Goal: Information Seeking & Learning: Find specific page/section

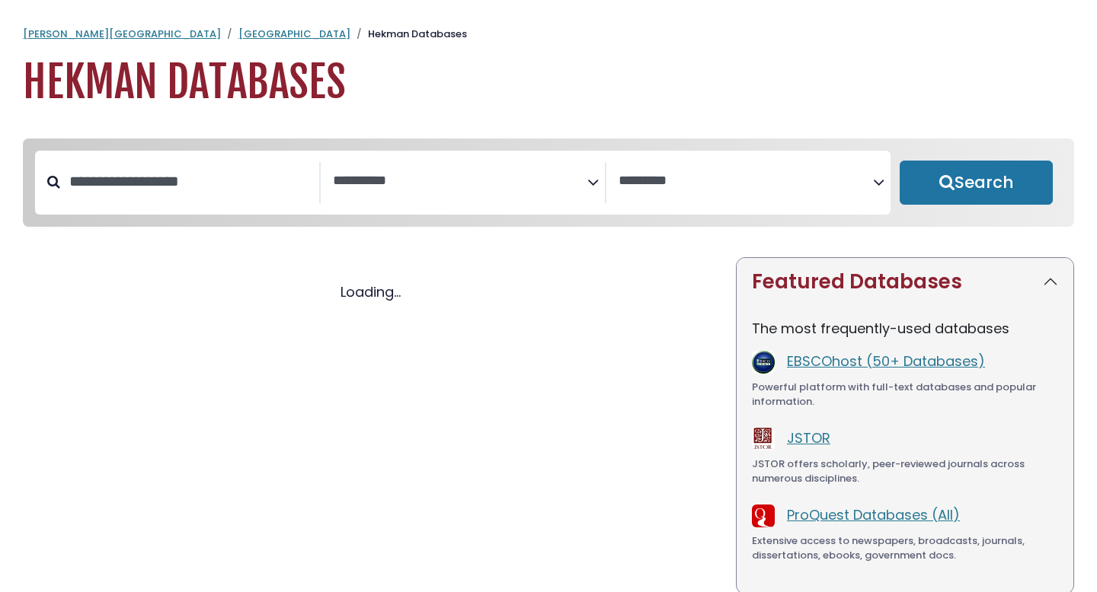
select select "Database Subject Filter"
select select "Database Vendors Filter"
select select "Database Subject Filter"
select select "Database Vendors Filter"
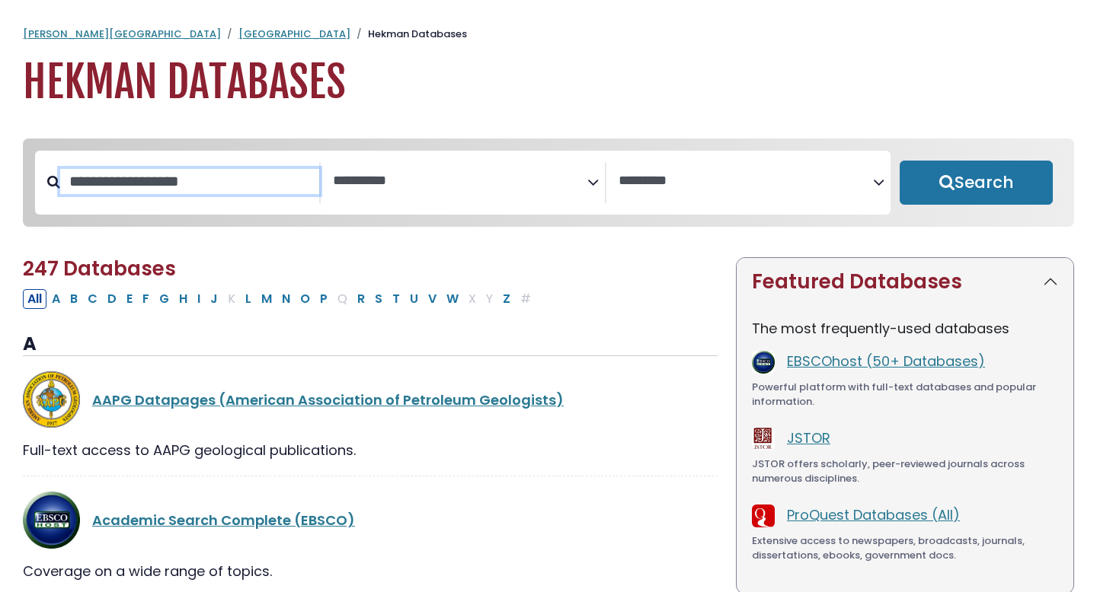
click at [244, 181] on input "Search database by title or keyword" at bounding box center [189, 181] width 259 height 25
type input "*******"
click at [899, 161] on button "Search" at bounding box center [975, 183] width 153 height 44
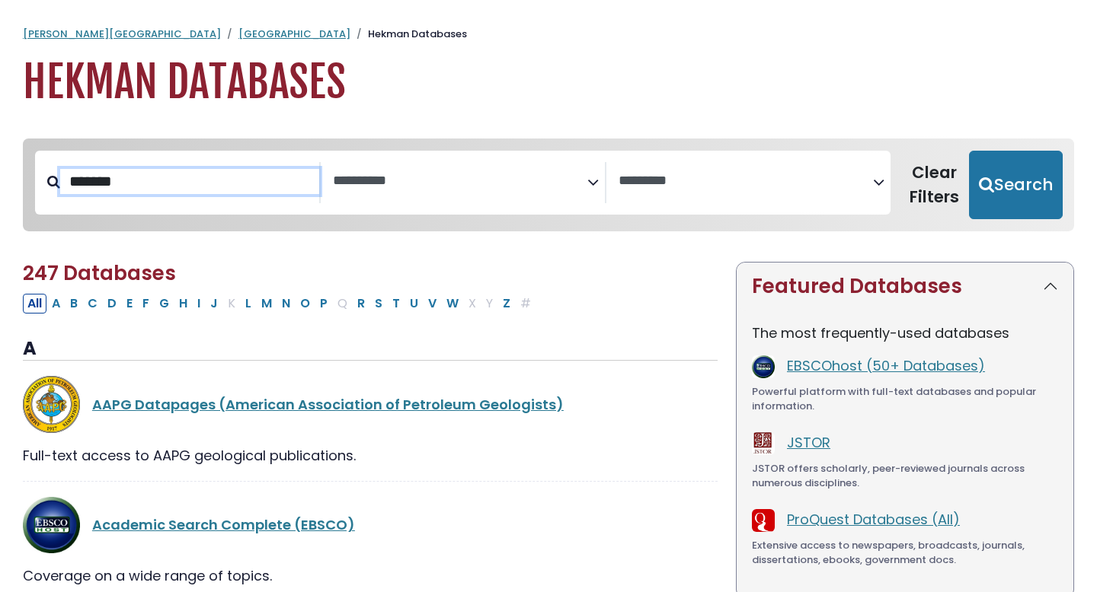
select select "Database Subject Filter"
select select "Database Vendors Filter"
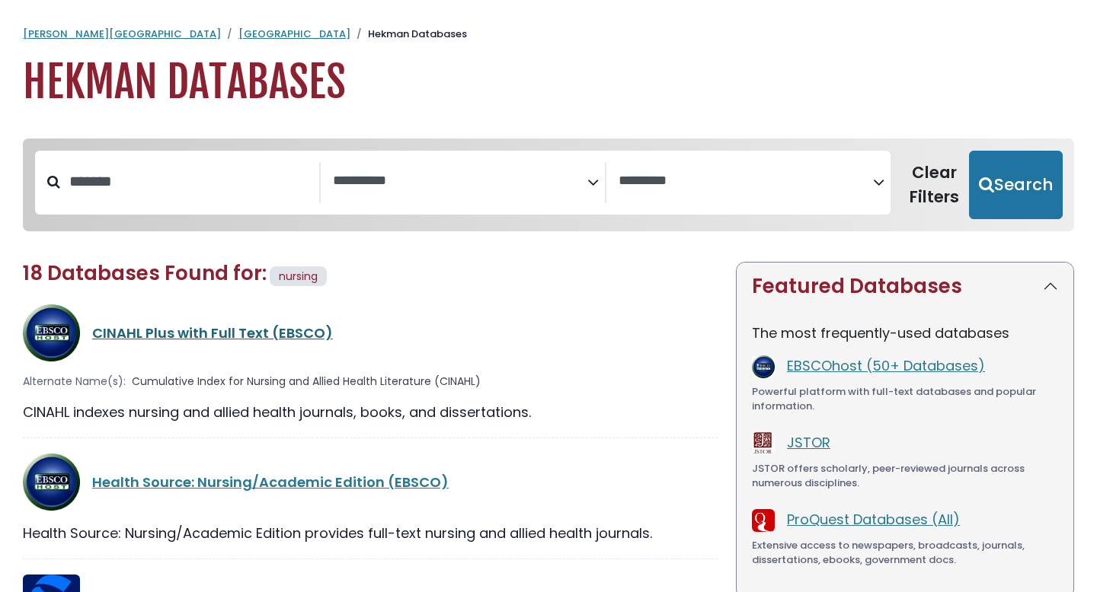
click at [214, 334] on link "CINAHL Plus with Full Text (EBSCO)" at bounding box center [212, 333] width 241 height 19
